Goal: Information Seeking & Learning: Understand process/instructions

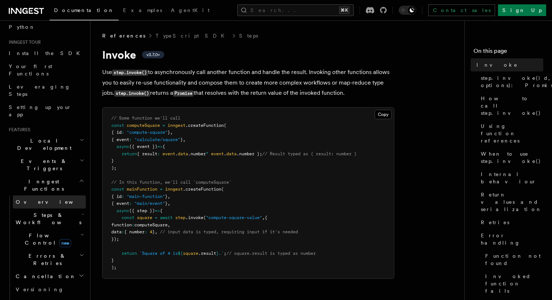
scroll to position [64, 0]
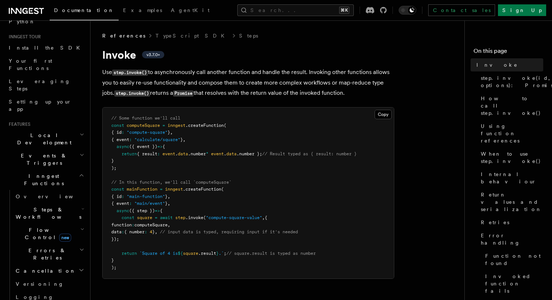
click at [37, 227] on span "Flow Control new" at bounding box center [46, 234] width 67 height 15
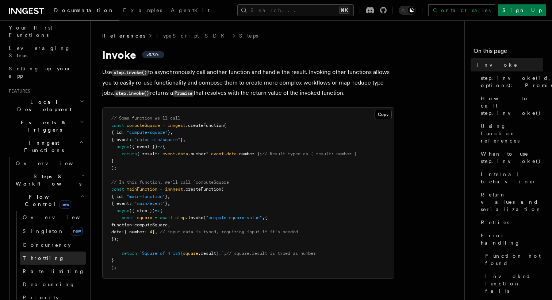
scroll to position [105, 0]
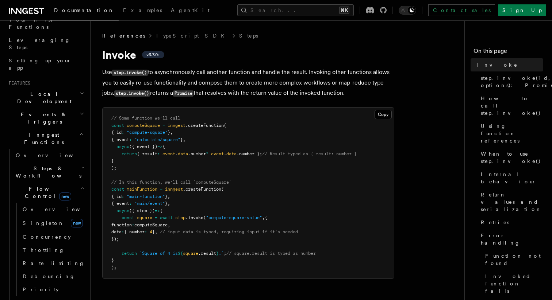
click at [27, 165] on span "Steps & Workflows" at bounding box center [47, 172] width 69 height 15
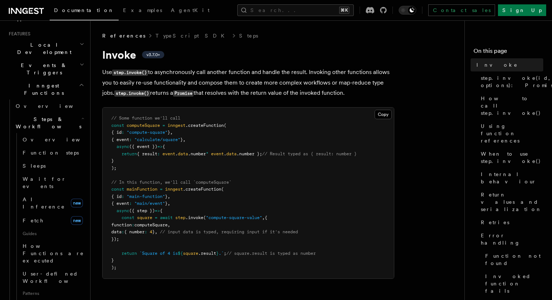
scroll to position [161, 0]
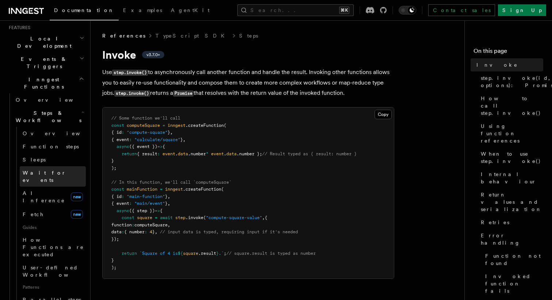
click at [40, 170] on span "Wait for events" at bounding box center [44, 176] width 43 height 13
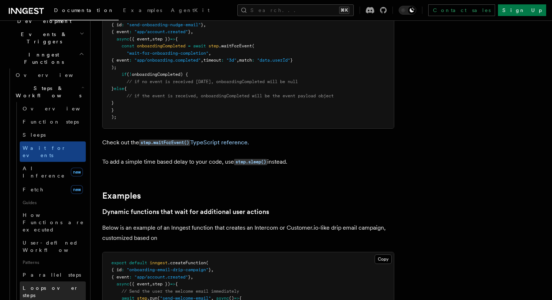
scroll to position [195, 0]
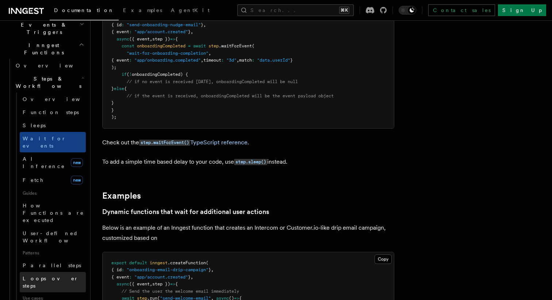
click at [52, 276] on span "Loops over steps" at bounding box center [51, 282] width 56 height 13
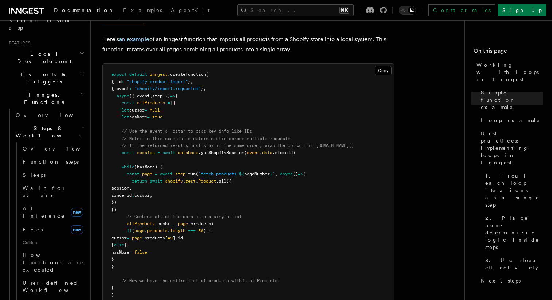
scroll to position [139, 0]
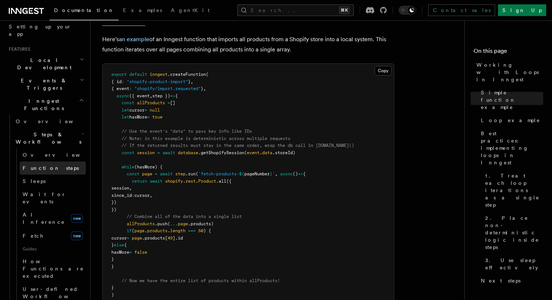
click at [45, 165] on span "Function steps" at bounding box center [51, 168] width 56 height 6
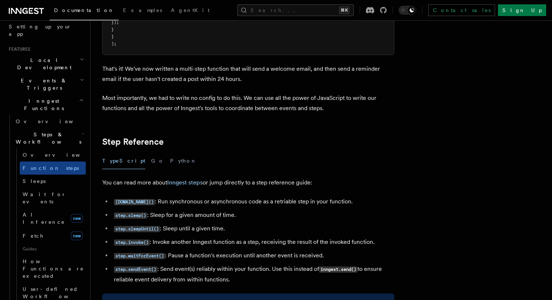
scroll to position [1254, 0]
